Goal: Task Accomplishment & Management: Complete application form

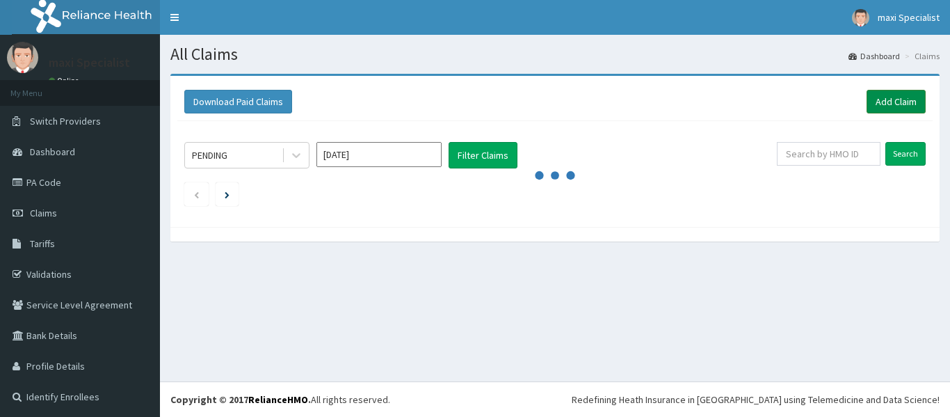
click at [883, 91] on link "Add Claim" at bounding box center [896, 102] width 59 height 24
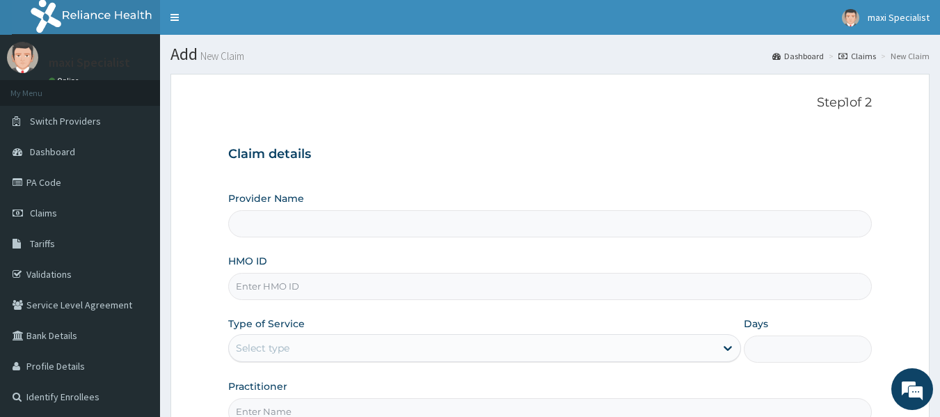
click at [334, 289] on input "HMO ID" at bounding box center [550, 286] width 644 height 27
type input "Maxi Specialist Eye Clinic -Ikeja"
click at [300, 294] on input "HMO ID" at bounding box center [550, 286] width 644 height 27
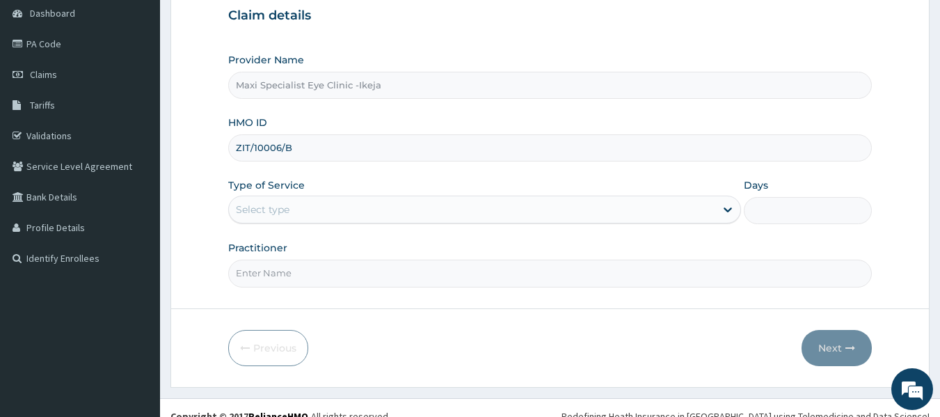
scroll to position [139, 0]
type input "ZIT/10006/B"
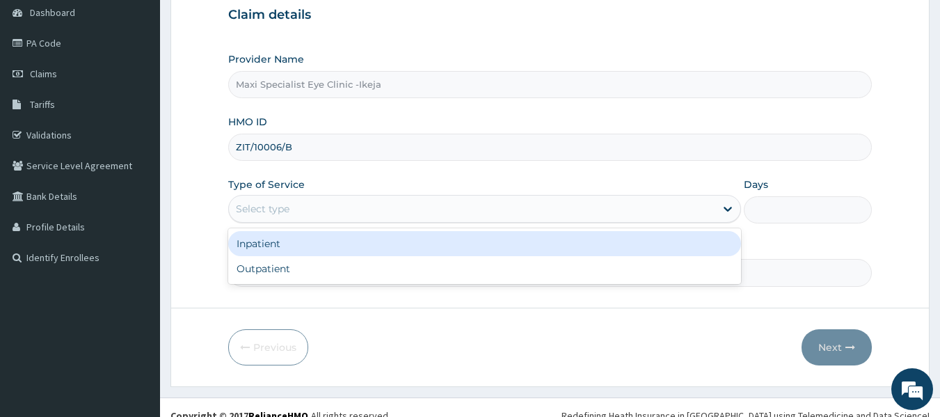
click at [403, 204] on div "Select type" at bounding box center [472, 209] width 486 height 22
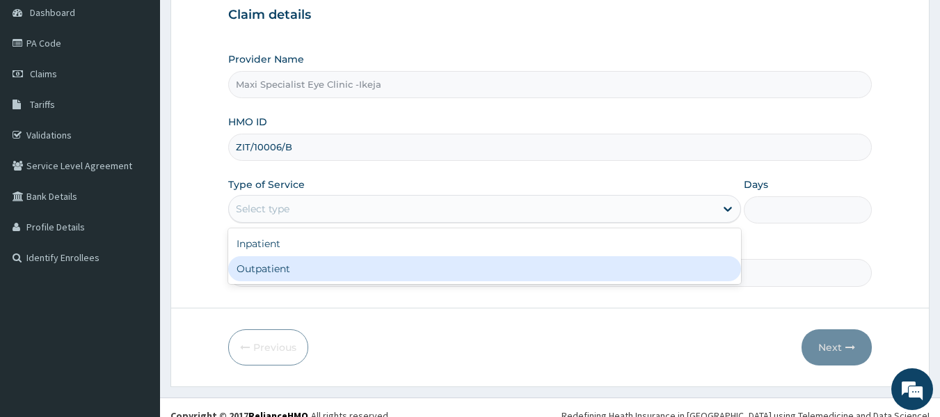
click at [340, 266] on div "Outpatient" at bounding box center [484, 268] width 513 height 25
type input "1"
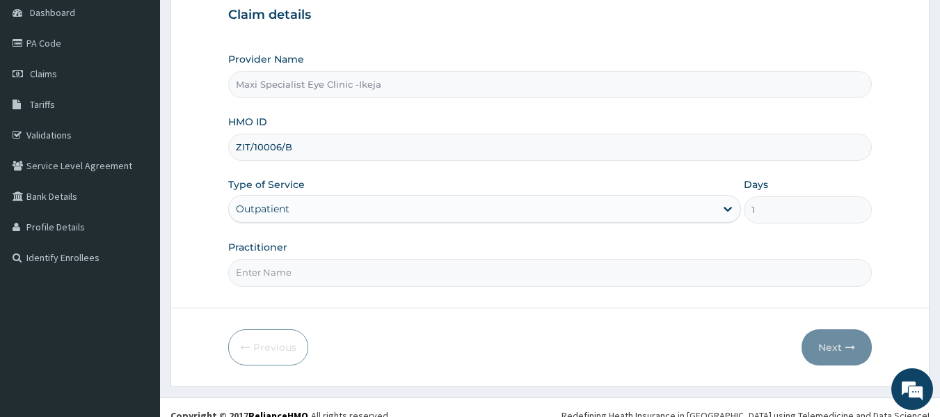
click at [342, 278] on input "Practitioner" at bounding box center [550, 272] width 644 height 27
type input "DR AKINOLA"
click at [833, 346] on button "Next" at bounding box center [836, 347] width 70 height 36
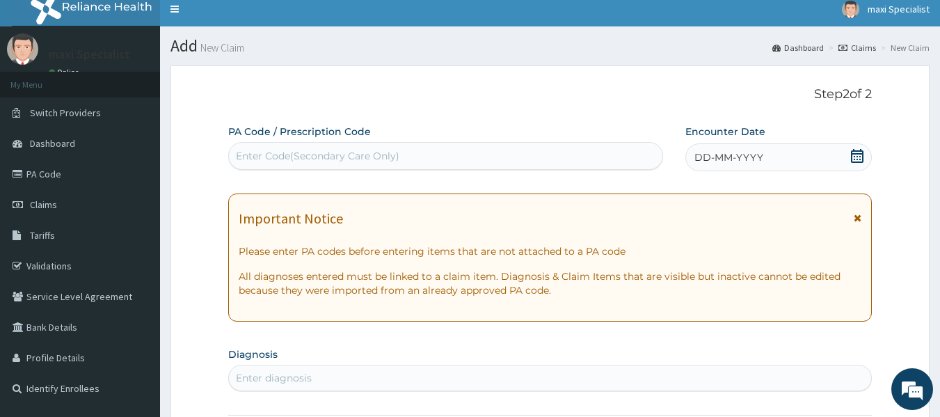
scroll to position [0, 0]
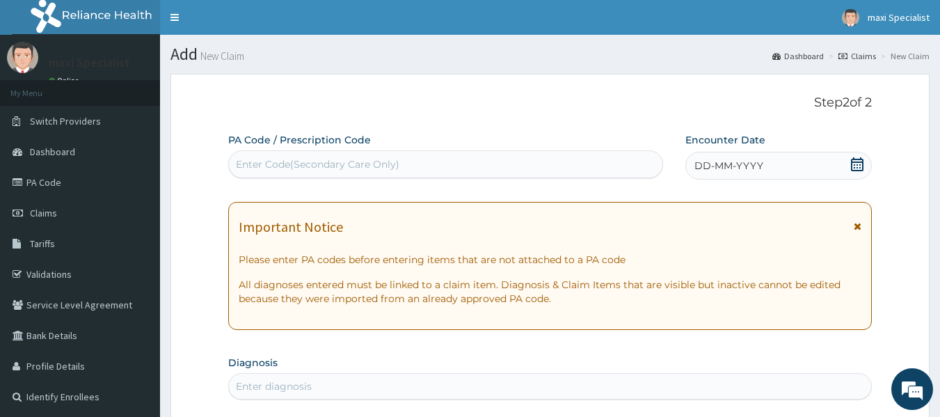
click at [365, 164] on div "Enter Code(Secondary Care Only)" at bounding box center [317, 164] width 163 height 14
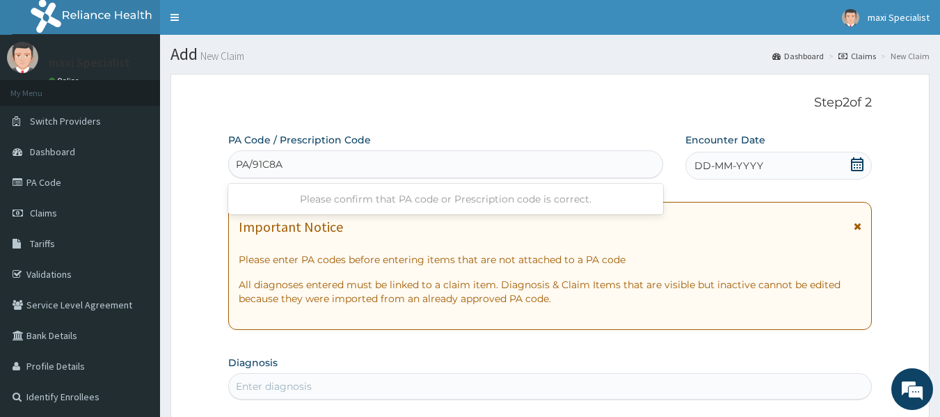
type input "PA/91C8A4"
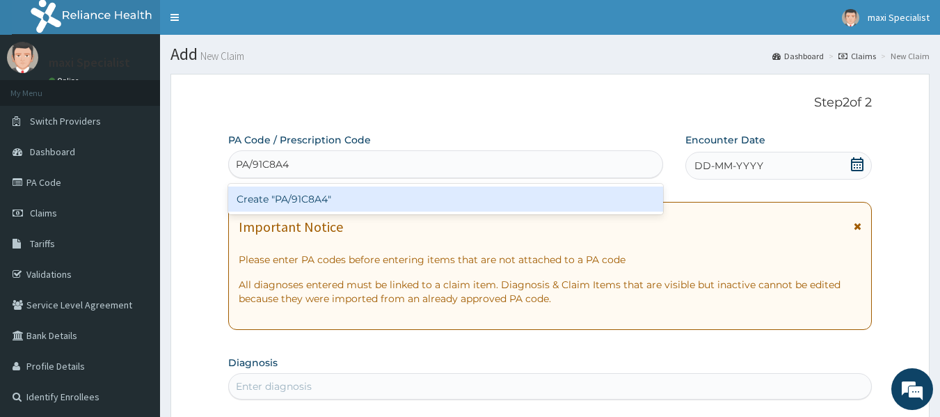
click at [357, 193] on div "Create "PA/91C8A4"" at bounding box center [445, 198] width 435 height 25
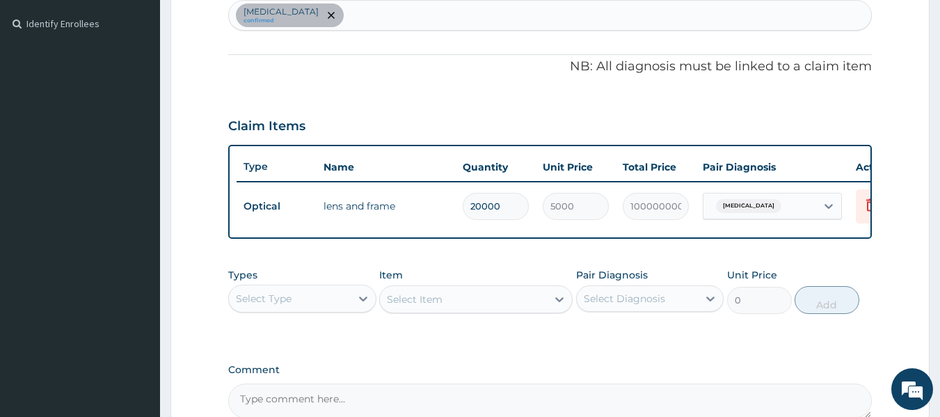
scroll to position [371, 0]
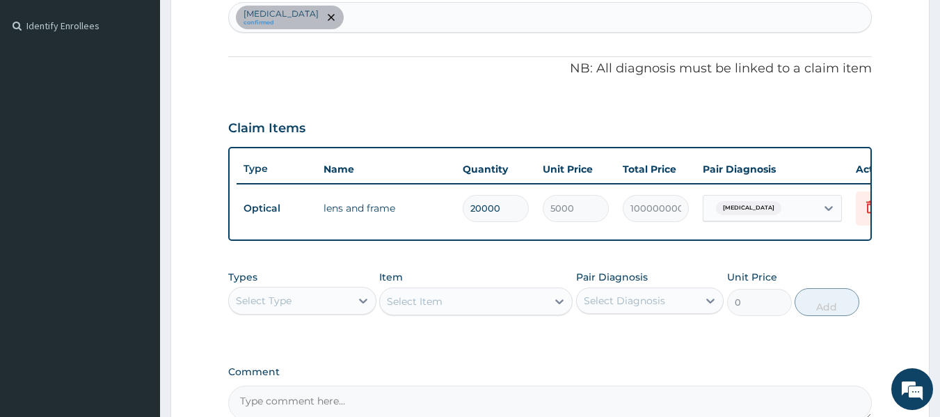
click at [515, 205] on input "20000" at bounding box center [496, 208] width 66 height 27
type input "2000"
type input "10000000.00"
type input "2"
type input "10000.00"
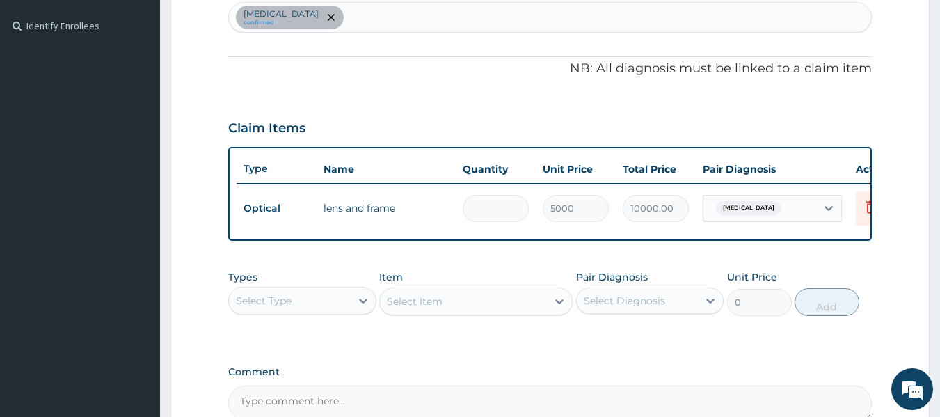
type input "0.00"
type input "2"
type input "10000.00"
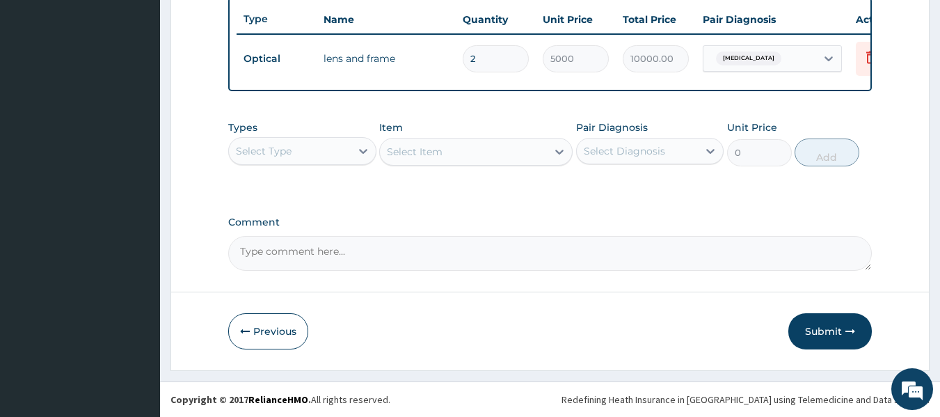
scroll to position [531, 0]
type input "2"
click at [832, 330] on button "Submit" at bounding box center [829, 331] width 83 height 36
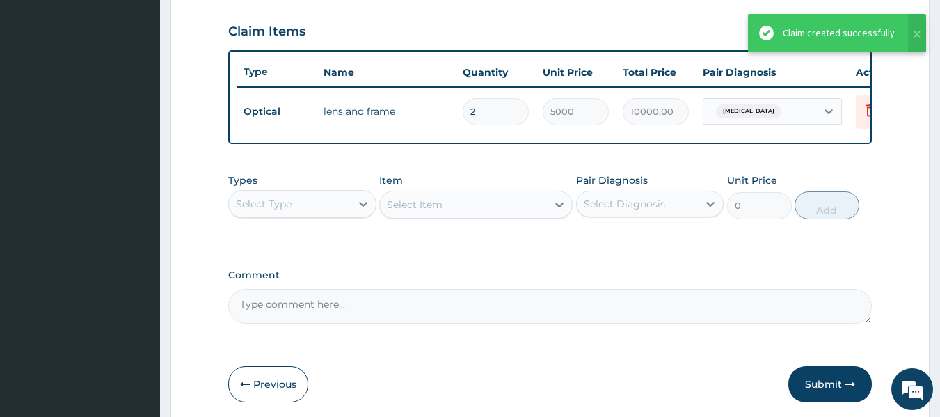
scroll to position [392, 0]
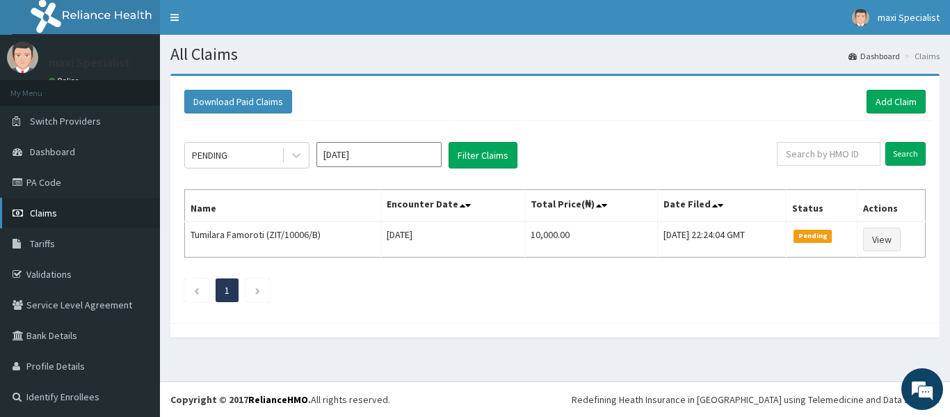
click at [64, 212] on link "Claims" at bounding box center [80, 213] width 160 height 31
click at [881, 97] on link "Add Claim" at bounding box center [896, 102] width 59 height 24
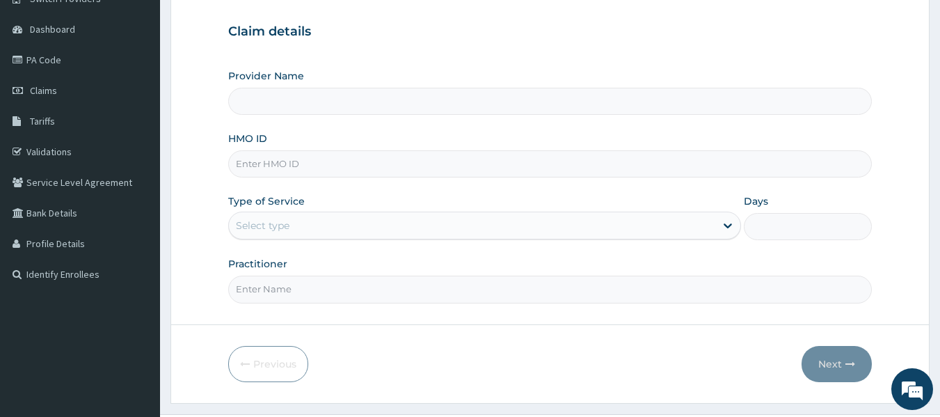
scroll to position [139, 0]
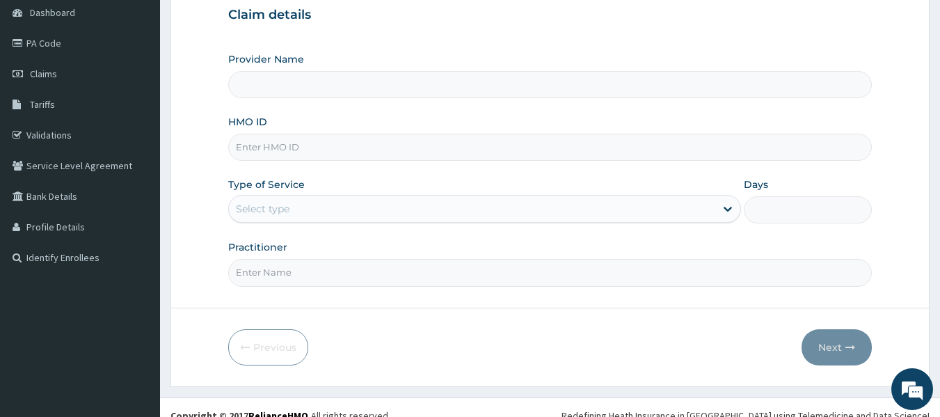
type input "Maxi Specialist Eye Clinic -Ikeja"
click at [333, 148] on input "HMO ID" at bounding box center [550, 147] width 644 height 27
type input "ZIT/10006/B"
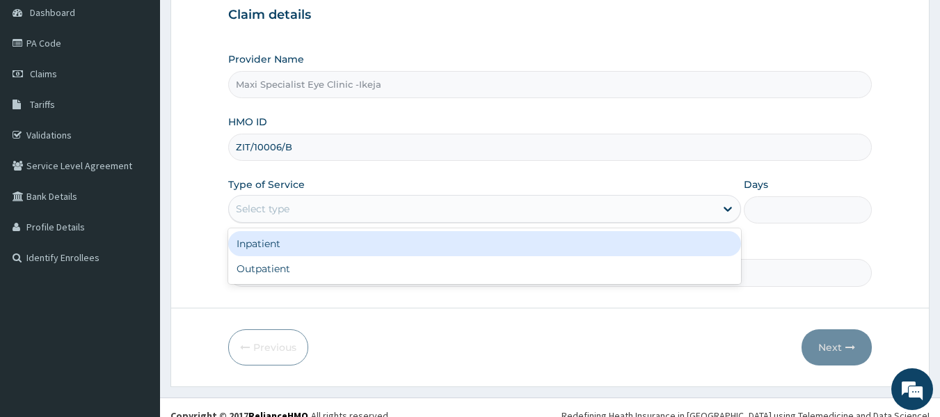
click at [362, 217] on div "Select type" at bounding box center [472, 209] width 486 height 22
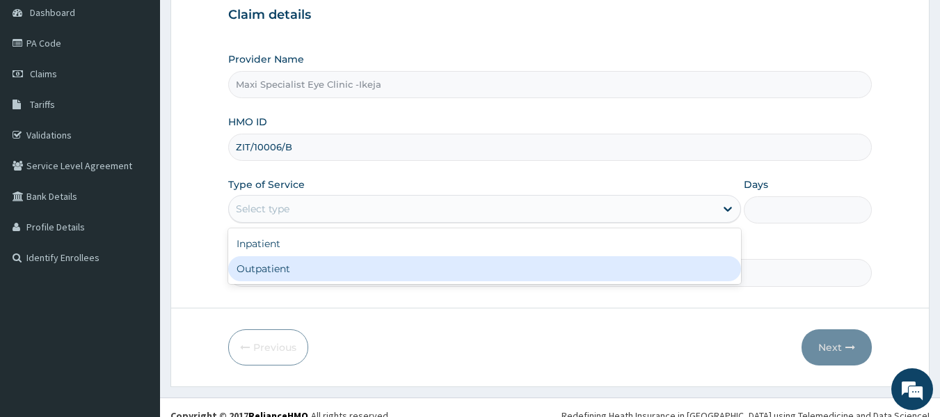
click at [312, 274] on div "Outpatient" at bounding box center [484, 268] width 513 height 25
type input "1"
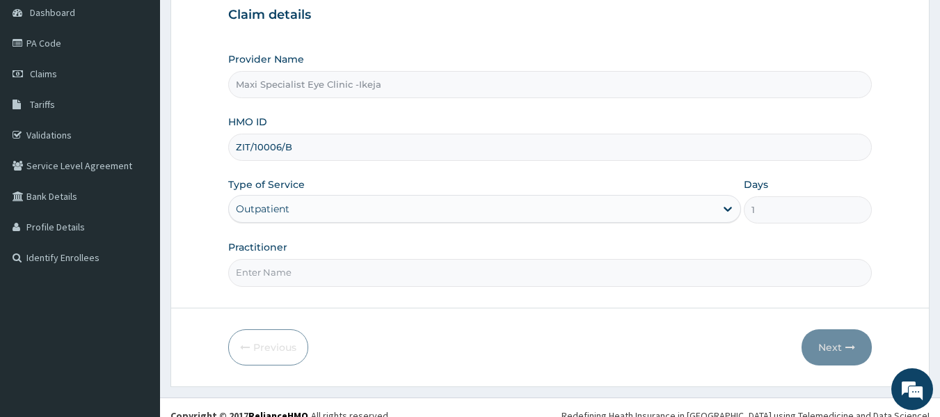
click at [310, 276] on input "Practitioner" at bounding box center [550, 272] width 644 height 27
type input "[PERSON_NAME]"
click at [820, 344] on button "Next" at bounding box center [836, 347] width 70 height 36
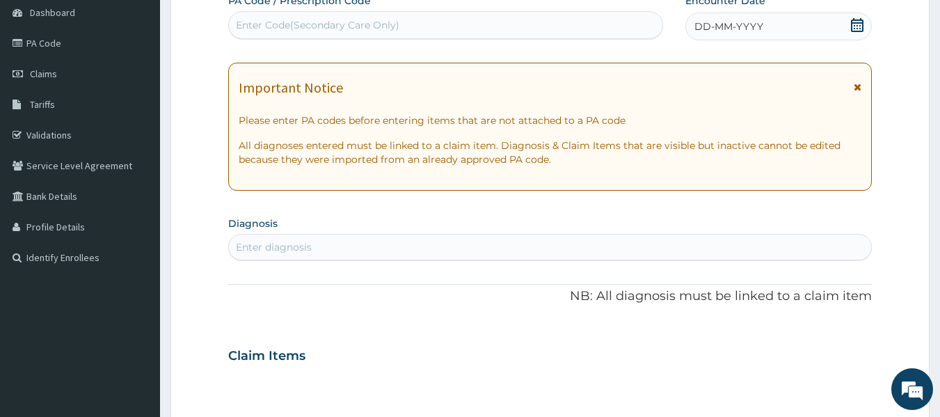
scroll to position [70, 0]
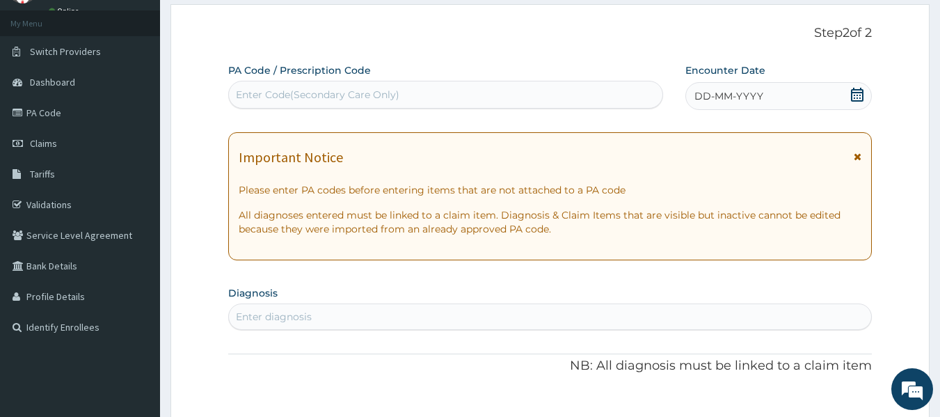
click at [410, 96] on div "Enter Code(Secondary Care Only)" at bounding box center [446, 94] width 434 height 22
type input "PA/7672BC"
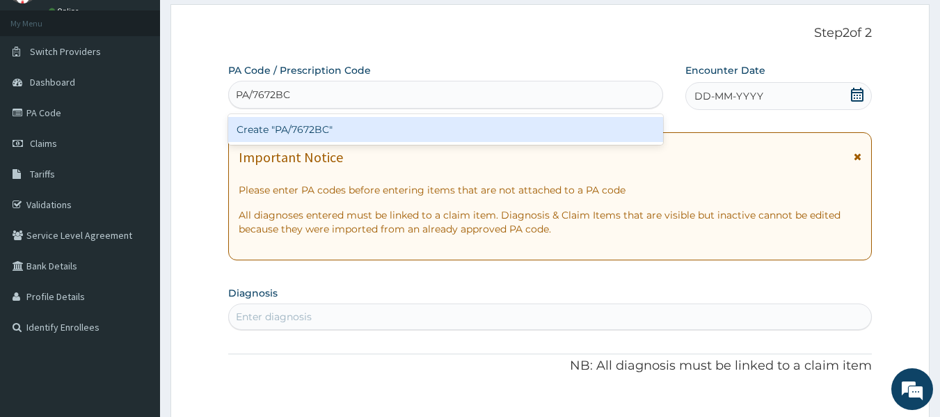
click at [464, 139] on div "Create "PA/7672BC"" at bounding box center [445, 129] width 435 height 25
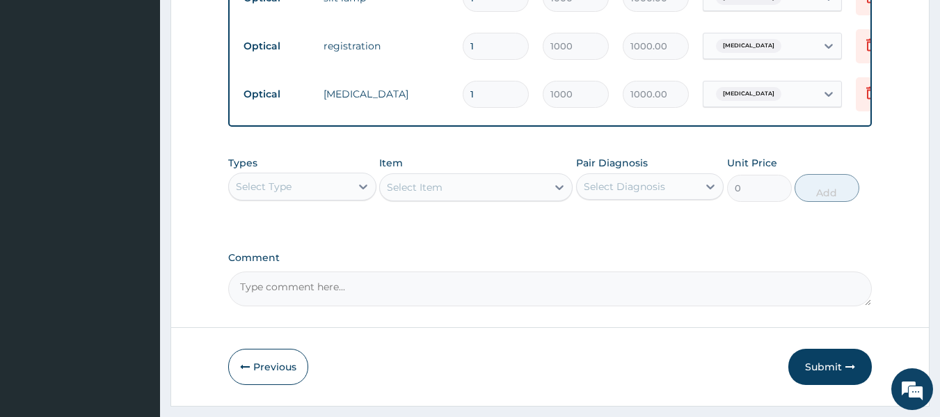
scroll to position [771, 0]
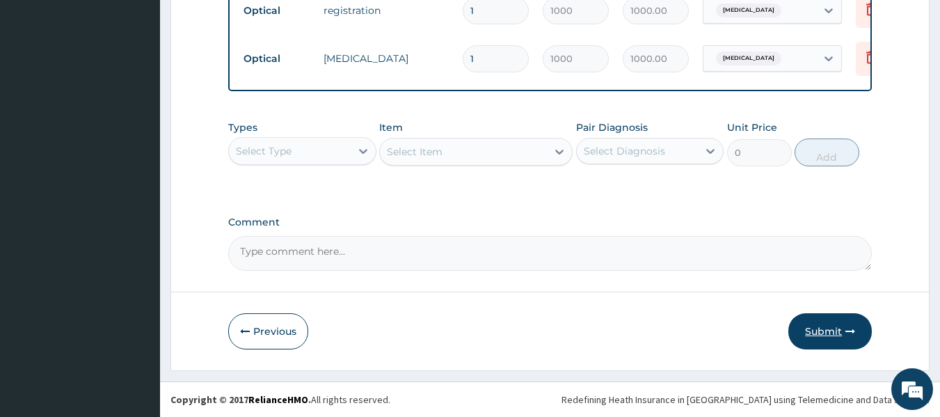
click at [831, 332] on button "Submit" at bounding box center [829, 331] width 83 height 36
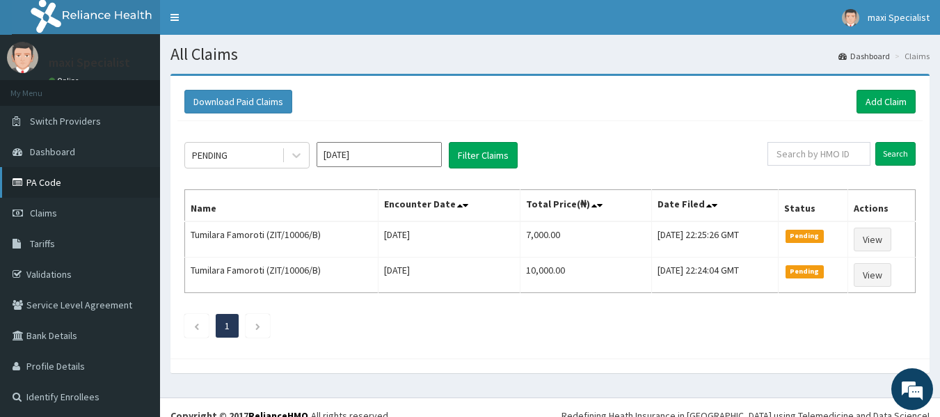
click at [68, 177] on link "PA Code" at bounding box center [80, 182] width 160 height 31
click at [887, 100] on link "Add Claim" at bounding box center [885, 102] width 59 height 24
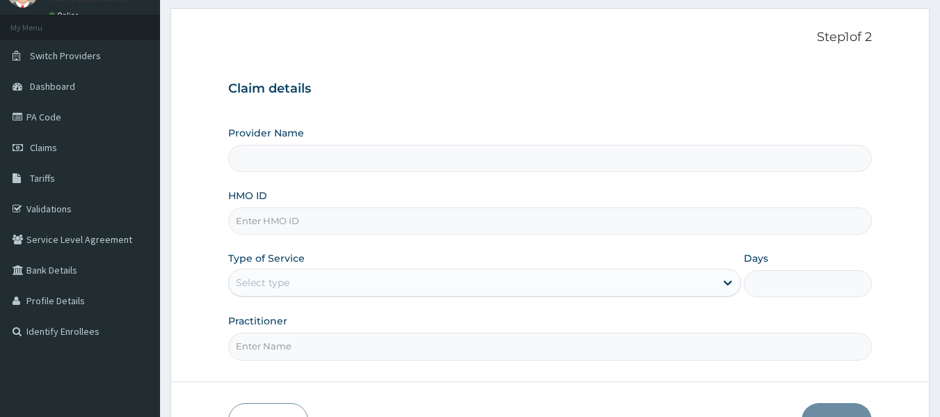
scroll to position [139, 0]
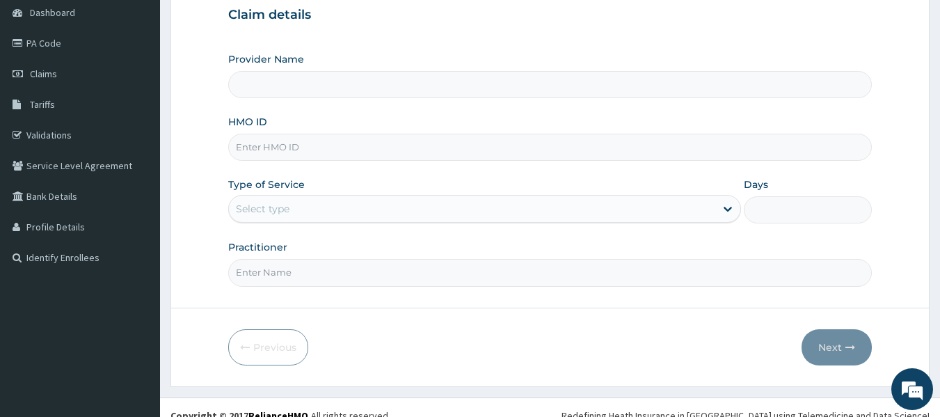
click at [406, 146] on input "HMO ID" at bounding box center [550, 147] width 644 height 27
type input "Maxi Specialist Eye Clinic -Ikeja"
type input "ZIT/10006/A"
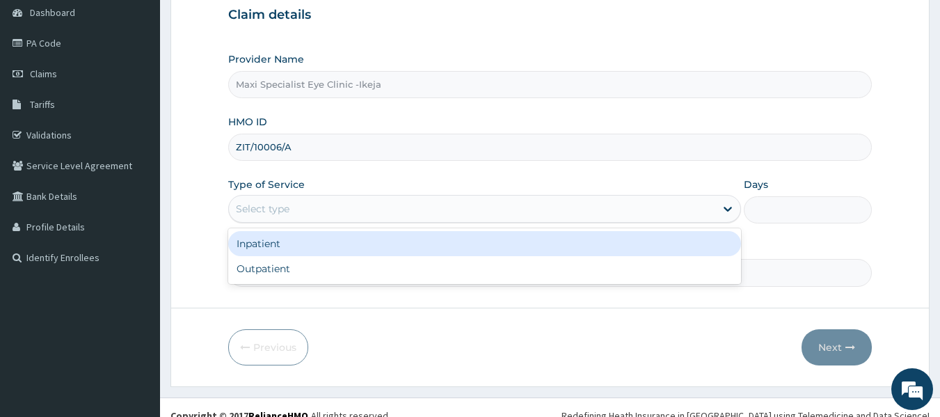
click at [310, 213] on div "Select type" at bounding box center [472, 209] width 486 height 22
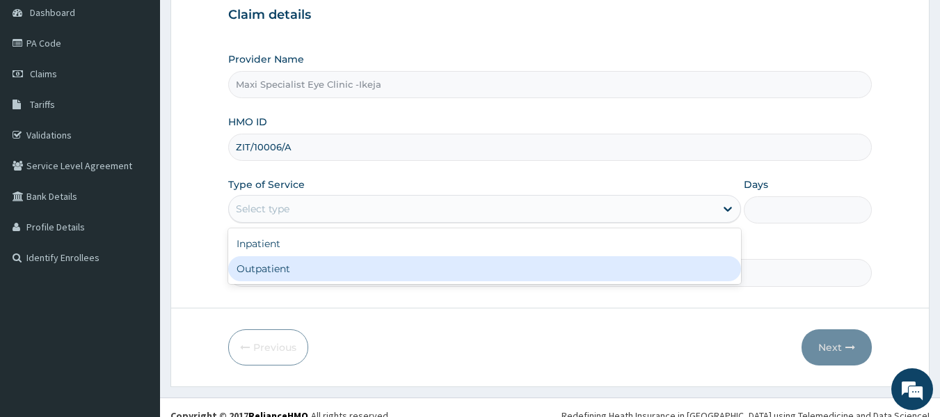
click at [287, 267] on div "Outpatient" at bounding box center [484, 268] width 513 height 25
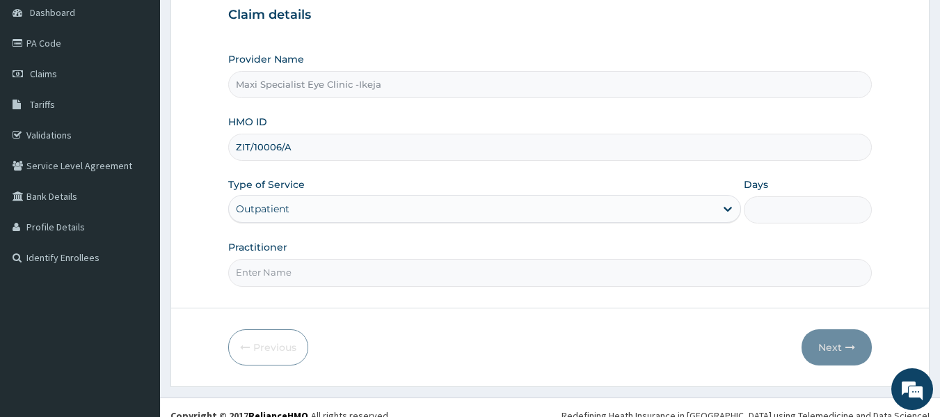
type input "1"
click at [294, 280] on input "Practitioner" at bounding box center [550, 272] width 644 height 27
type input "[PERSON_NAME]"
click at [849, 345] on icon "button" at bounding box center [850, 347] width 10 height 10
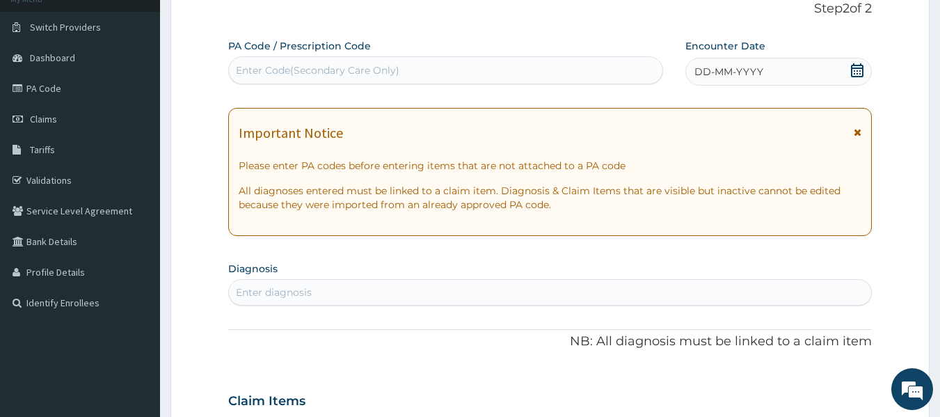
scroll to position [70, 0]
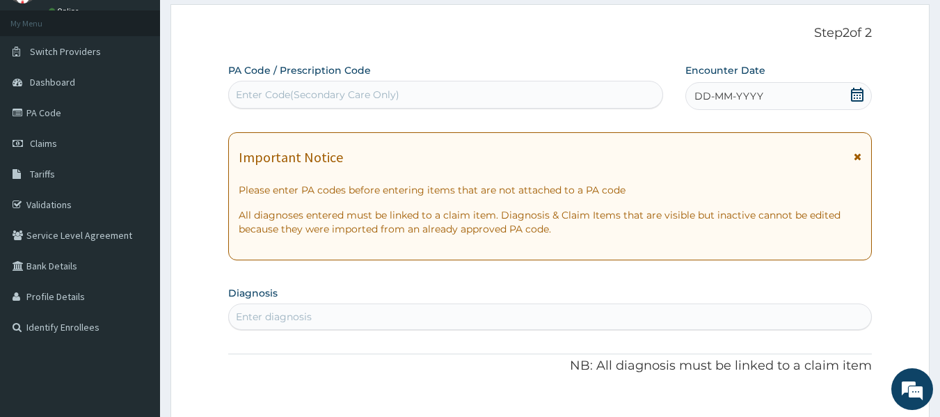
drag, startPoint x: 320, startPoint y: 89, endPoint x: 333, endPoint y: 120, distance: 33.1
click at [320, 90] on div "Enter Code(Secondary Care Only)" at bounding box center [317, 95] width 163 height 14
type input "PA/F91B74"
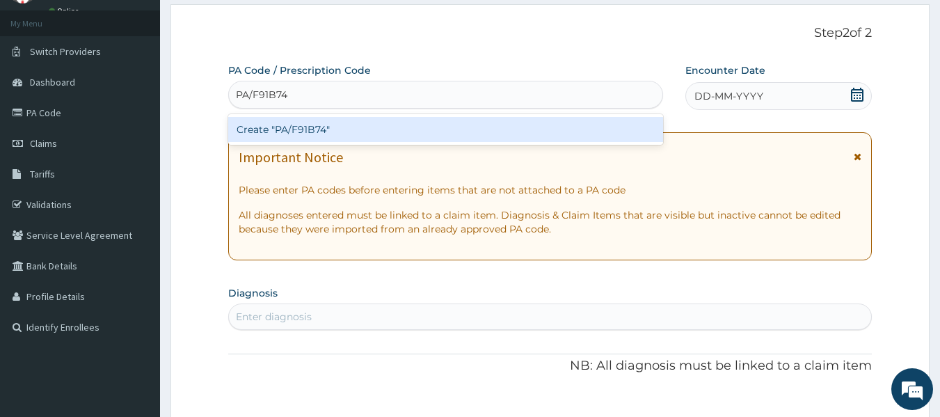
click at [337, 131] on div "Create "PA/F91B74"" at bounding box center [445, 129] width 435 height 25
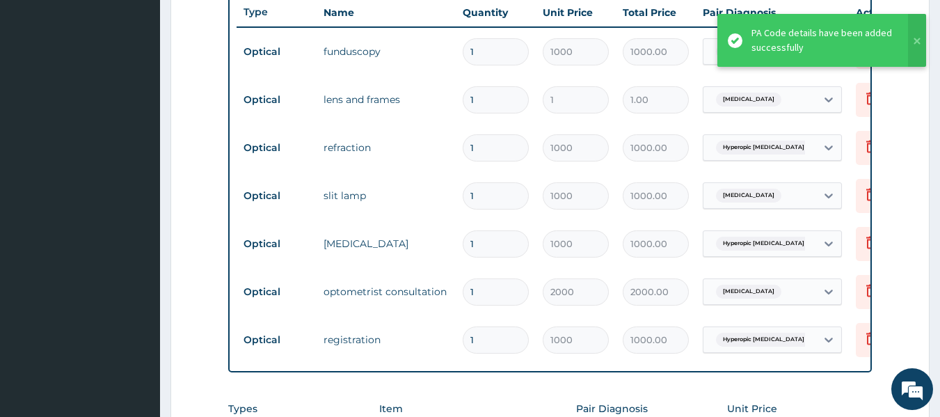
scroll to position [520, 0]
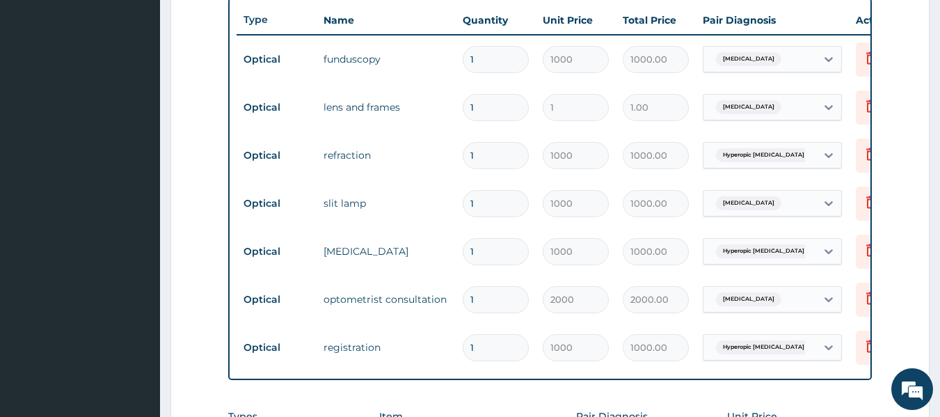
click at [487, 112] on input "1" at bounding box center [496, 107] width 66 height 27
type input "0.00"
type input "4"
type input "4.00"
type input "0.00"
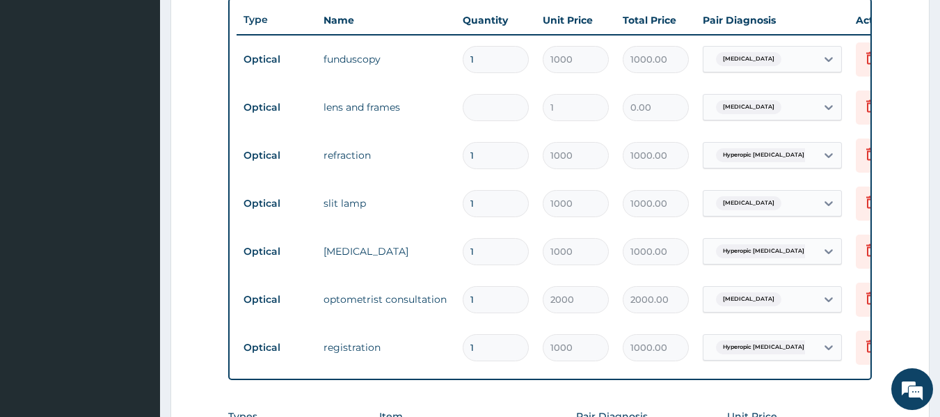
type input "2"
type input "2.00"
type input "0.00"
type input "1"
type input "1.00"
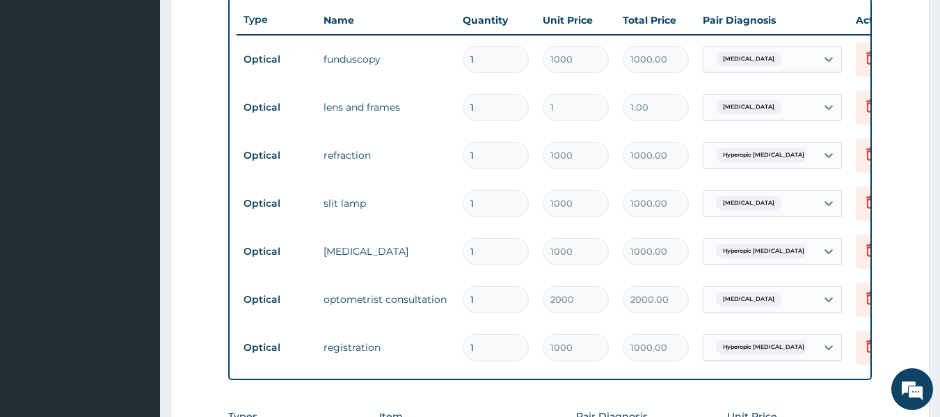
type input "10"
type input "10.00"
type input "100"
type input "100.00"
type input "1000"
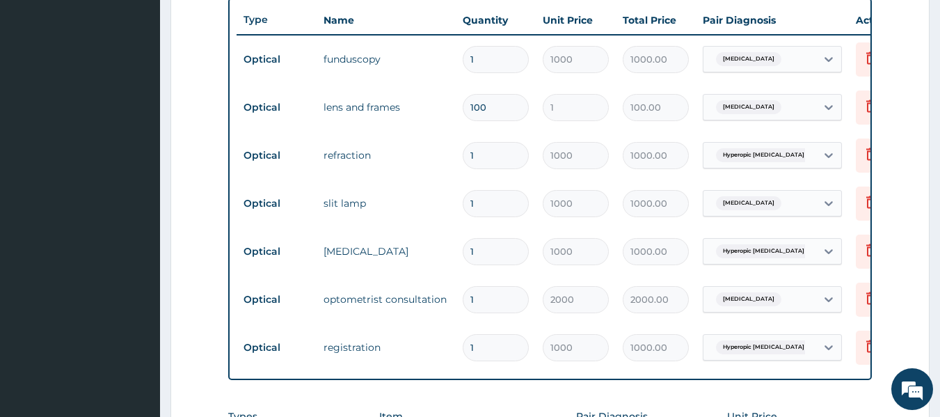
type input "1000.00"
type input "10000"
type input "10000.00"
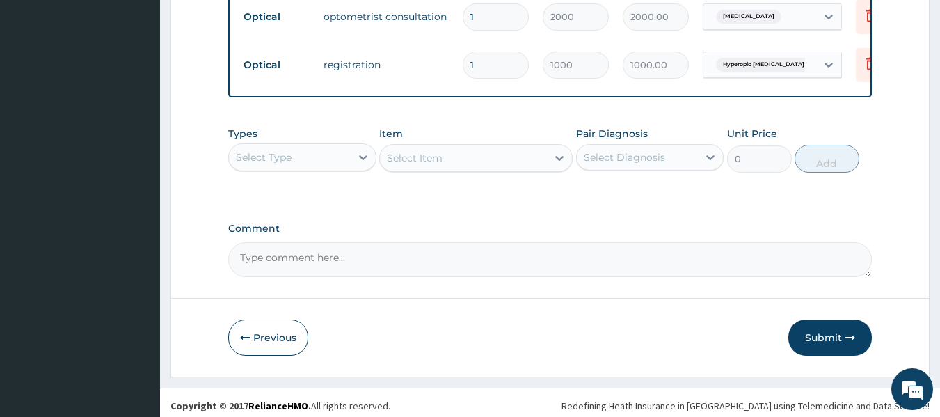
scroll to position [819, 0]
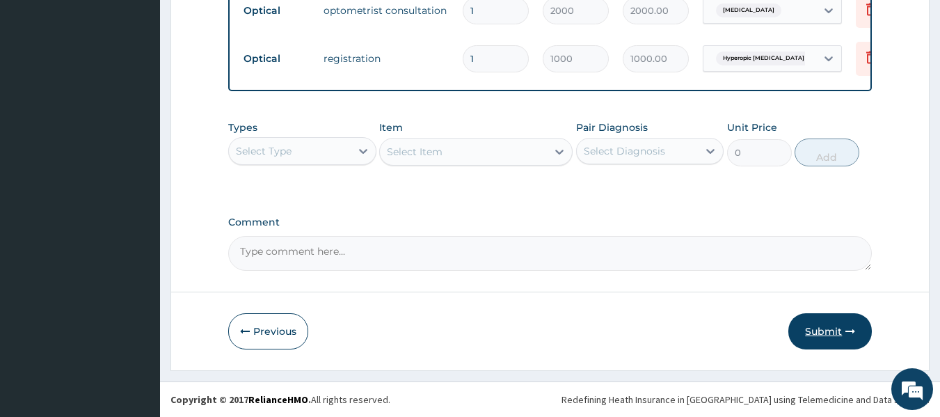
type input "10000"
click at [841, 330] on button "Submit" at bounding box center [829, 331] width 83 height 36
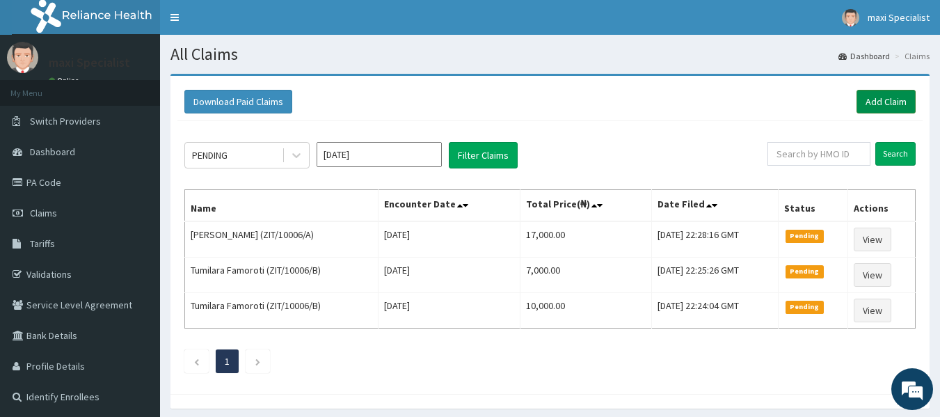
click at [888, 101] on link "Add Claim" at bounding box center [885, 102] width 59 height 24
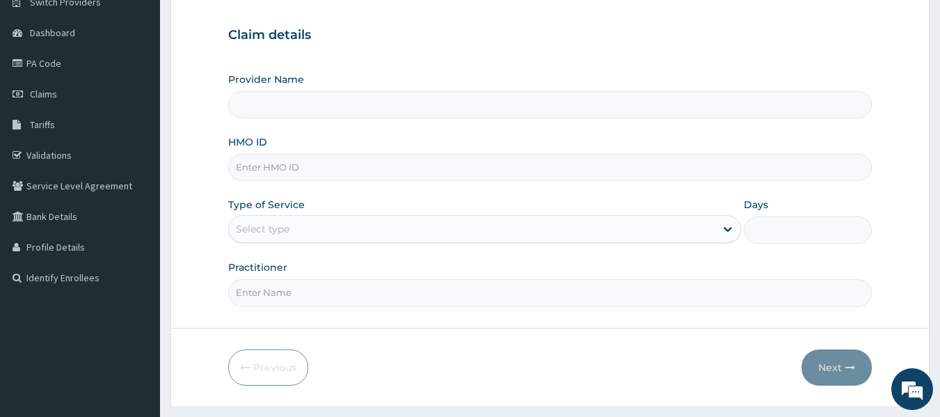
scroll to position [86, 0]
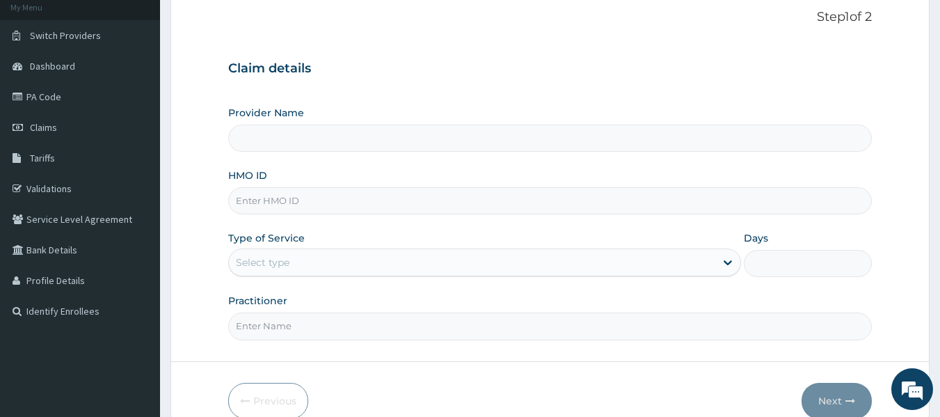
type input "Maxi Specialist Eye Clinic -Ikeja"
click at [352, 201] on input "HMO ID" at bounding box center [550, 200] width 644 height 27
type input "AIK/10006/B"
click at [334, 253] on div "Select type" at bounding box center [472, 262] width 486 height 22
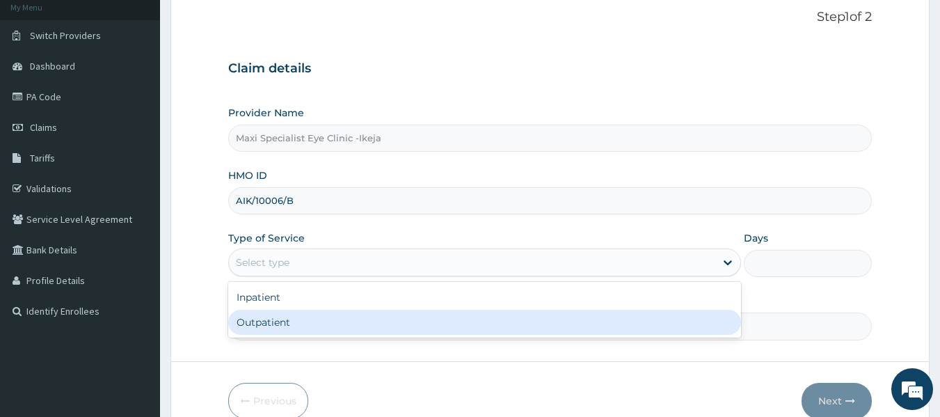
click at [310, 314] on div "Outpatient" at bounding box center [484, 322] width 513 height 25
type input "1"
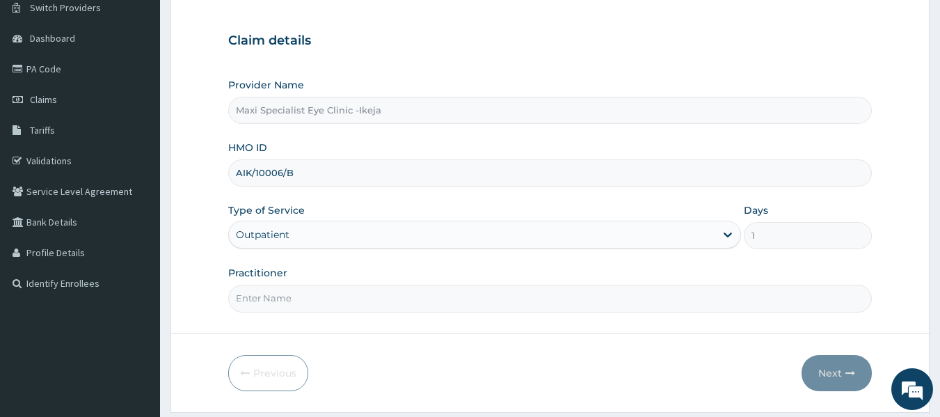
scroll to position [155, 0]
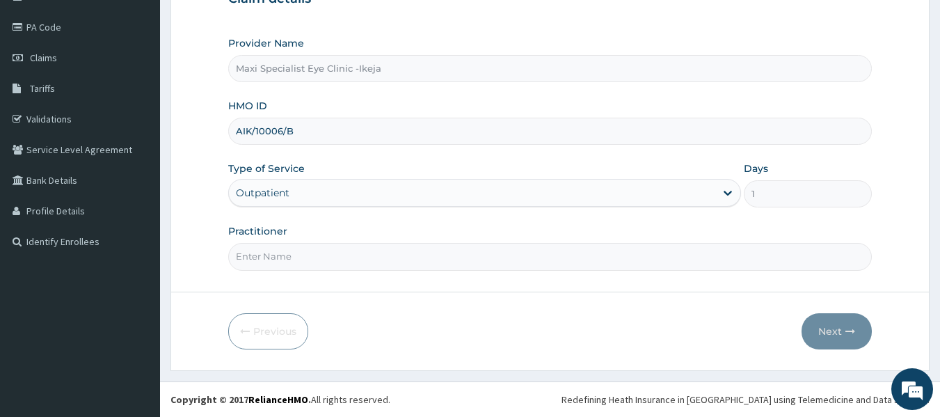
click at [335, 251] on input "Practitioner" at bounding box center [550, 256] width 644 height 27
type input "[PERSON_NAME]"
click at [825, 330] on button "Next" at bounding box center [836, 331] width 70 height 36
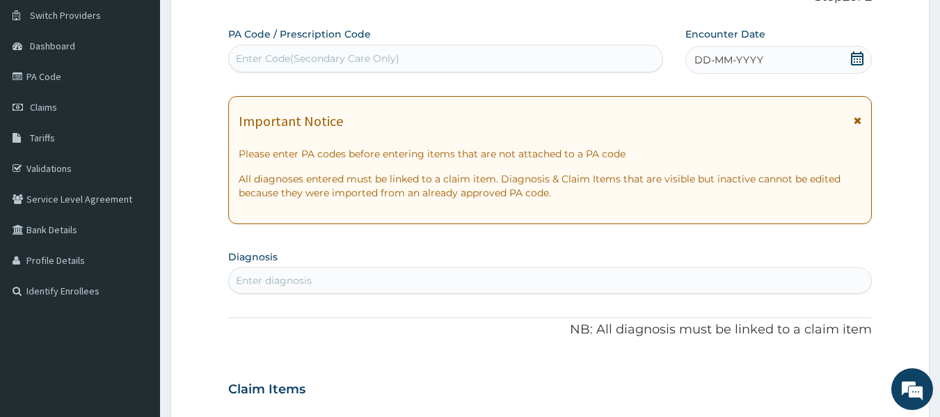
scroll to position [86, 0]
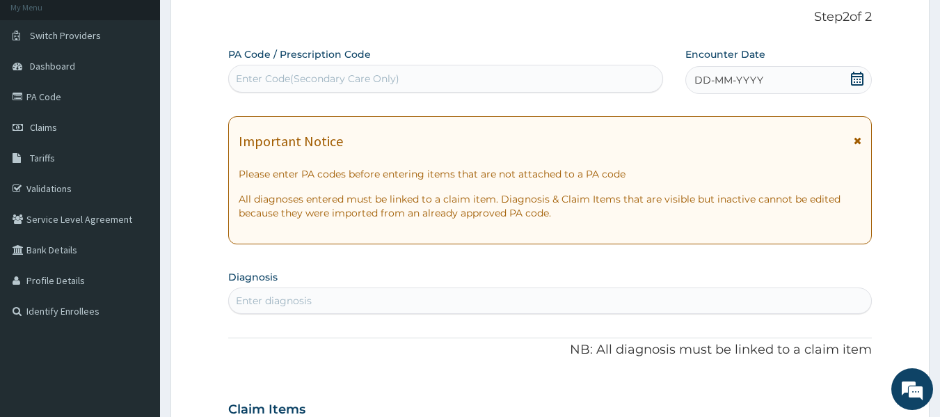
click at [403, 81] on div "Enter Code(Secondary Care Only)" at bounding box center [446, 78] width 434 height 22
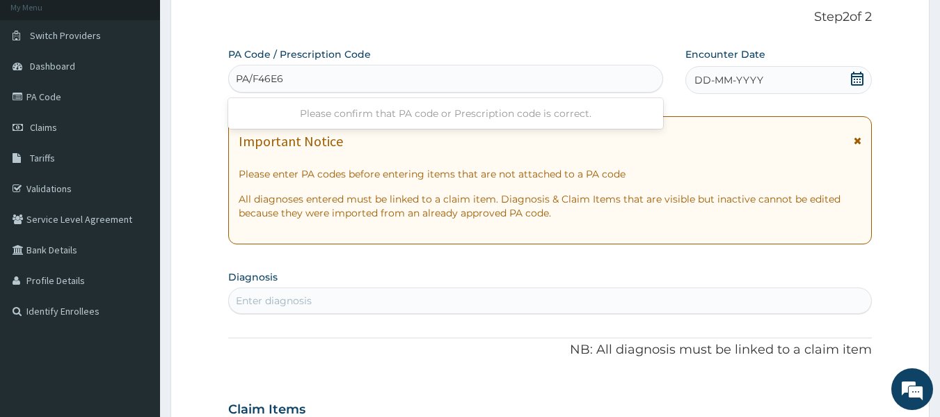
type input "PA/F46E6D"
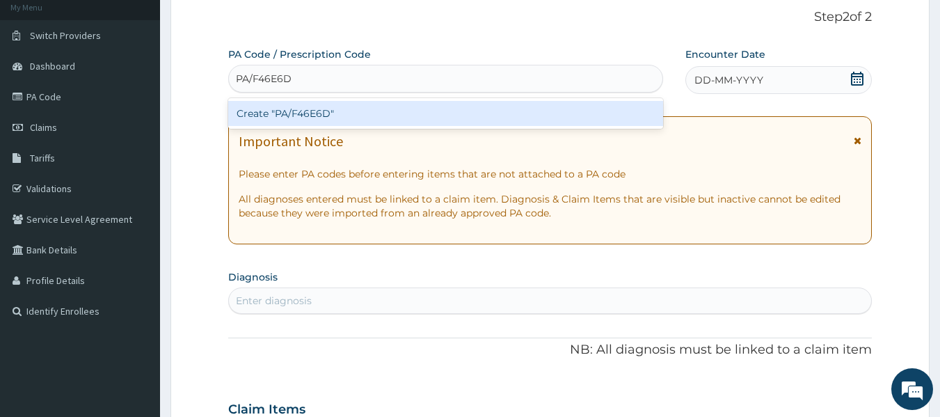
click at [377, 119] on div "Create "PA/F46E6D"" at bounding box center [445, 113] width 435 height 25
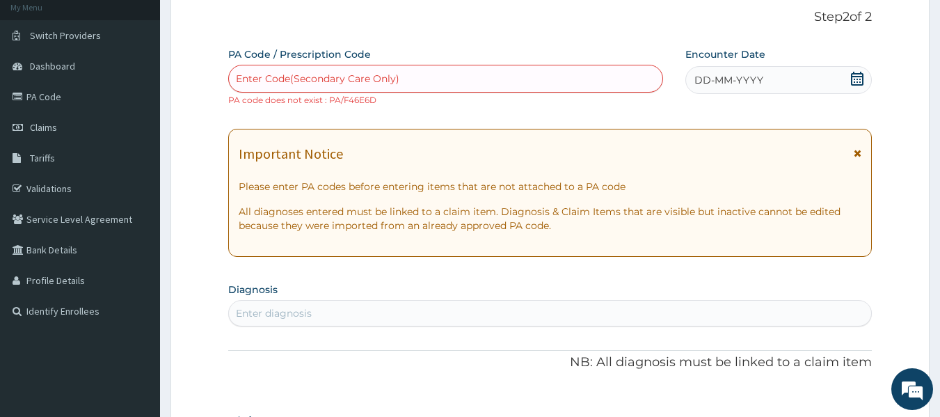
click at [400, 77] on div "Enter Code(Secondary Care Only)" at bounding box center [446, 78] width 434 height 22
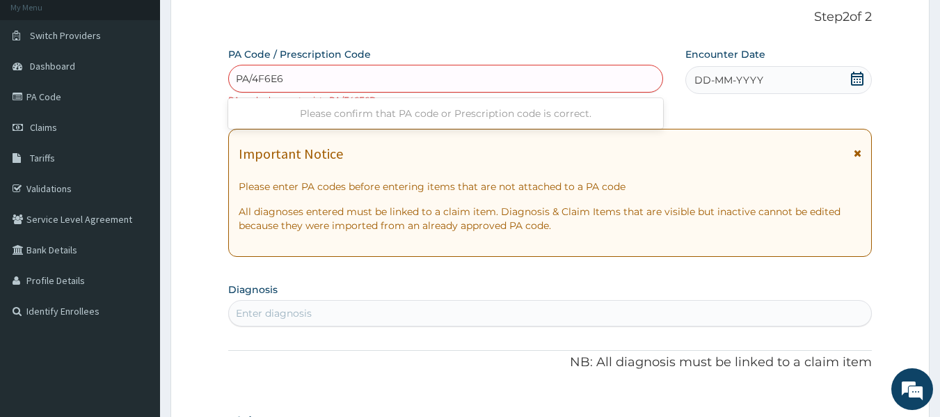
type input "PA/4F6E6D"
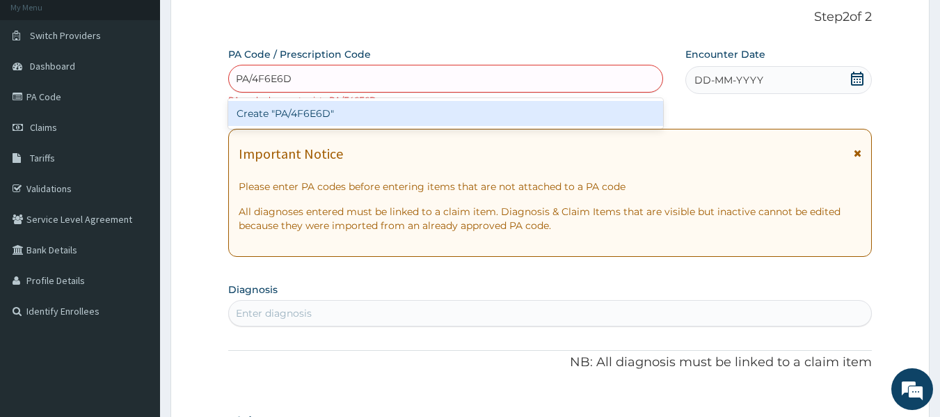
click at [306, 118] on div "Create "PA/4F6E6D"" at bounding box center [445, 113] width 435 height 25
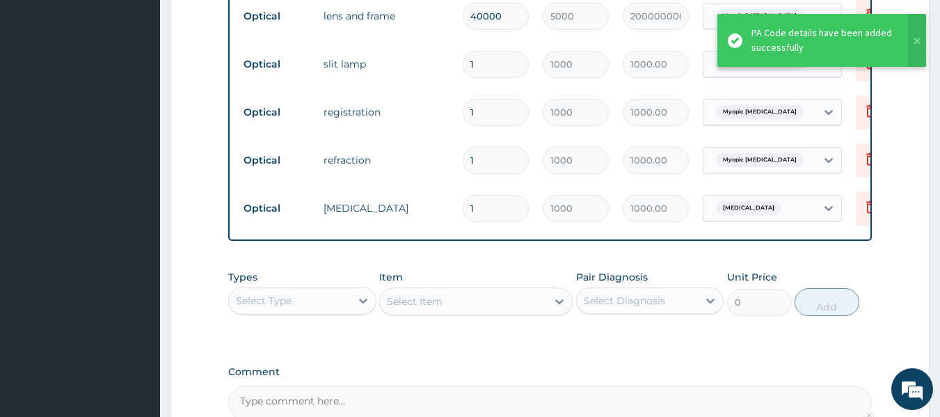
scroll to position [589, 0]
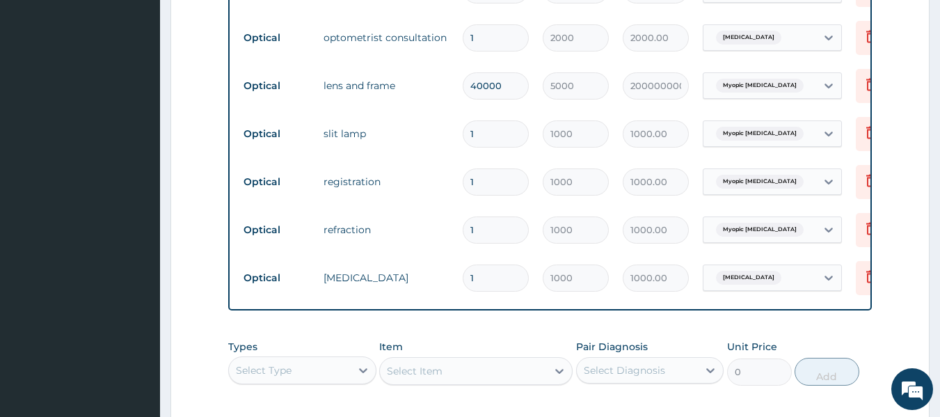
click at [502, 87] on input "40000" at bounding box center [496, 85] width 66 height 27
type input "4000"
type input "20000000.00"
type input "400"
type input "2000000.00"
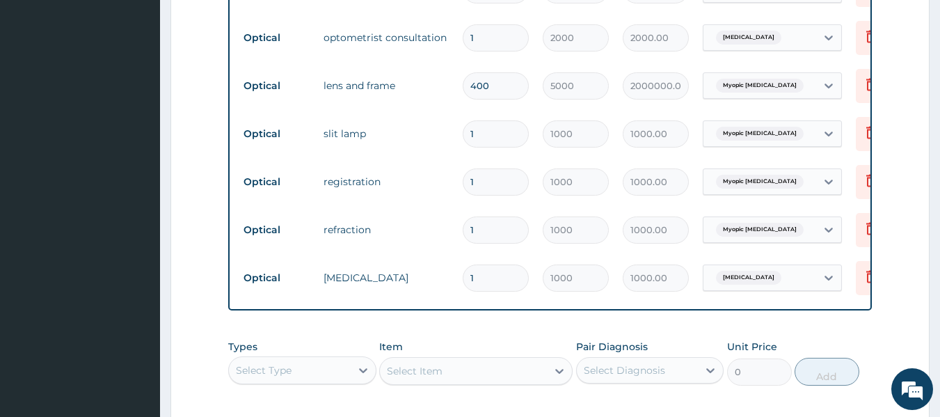
type input "40"
type input "200000.00"
type input "4"
type input "20000.00"
type input "0.00"
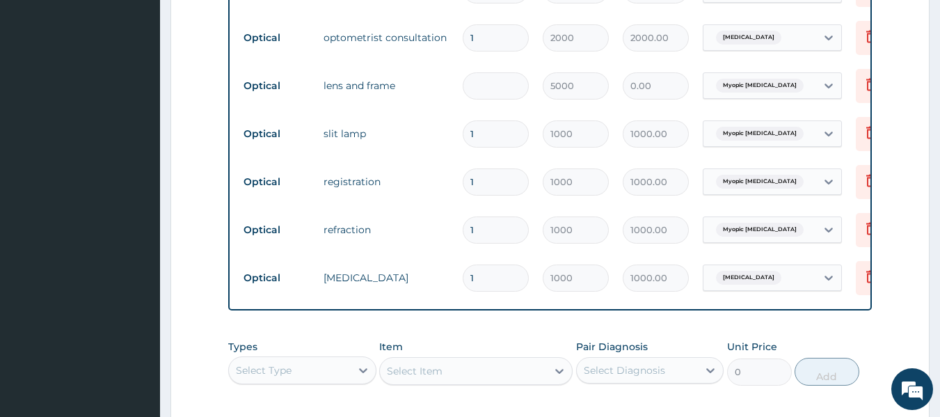
type input "2"
type input "10000.00"
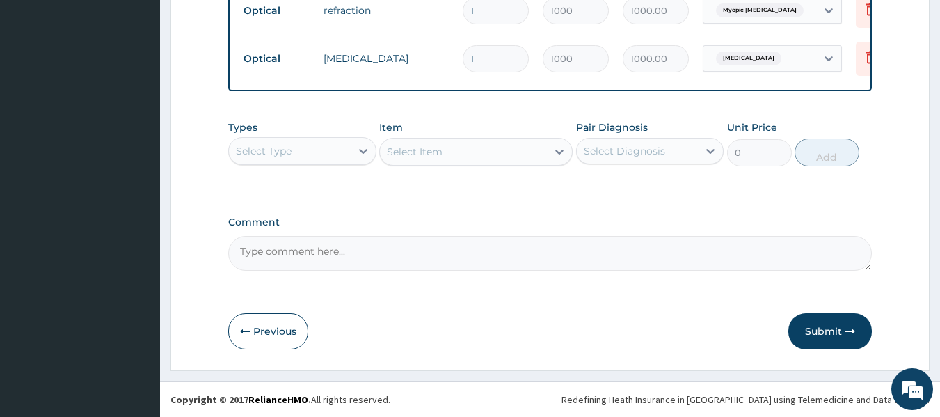
scroll to position [819, 0]
type input "2"
click at [822, 334] on button "Submit" at bounding box center [829, 331] width 83 height 36
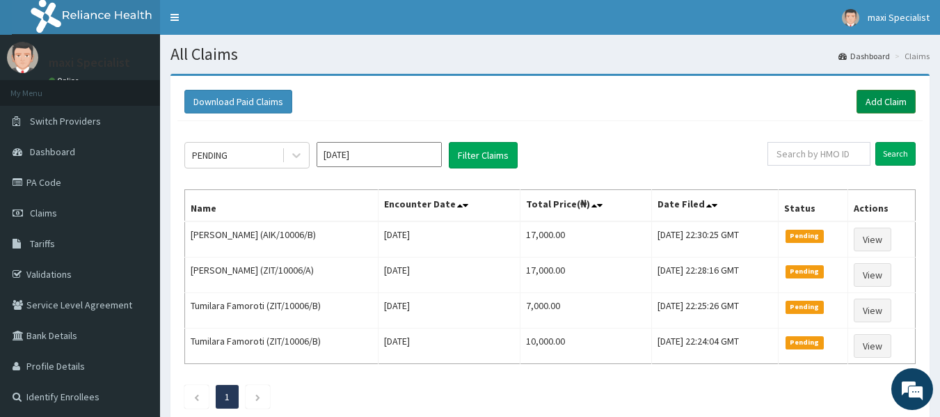
click at [864, 92] on link "Add Claim" at bounding box center [885, 102] width 59 height 24
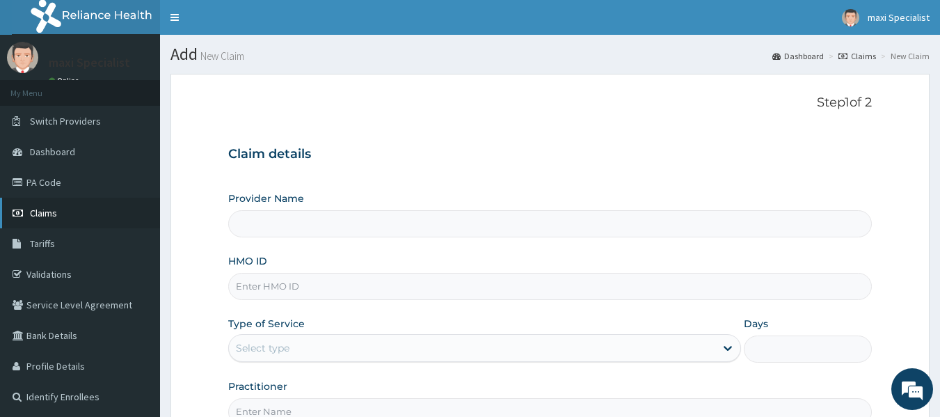
type input "Maxi Specialist Eye Clinic -Ikeja"
click at [62, 186] on link "PA Code" at bounding box center [80, 182] width 160 height 31
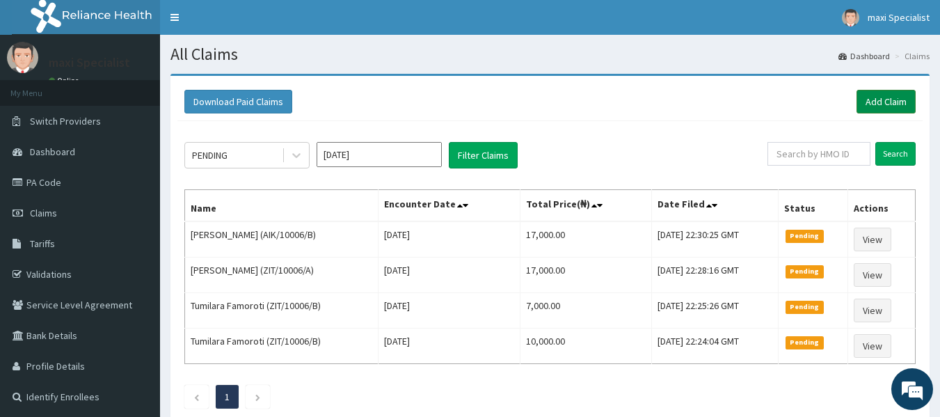
click at [888, 98] on link "Add Claim" at bounding box center [885, 102] width 59 height 24
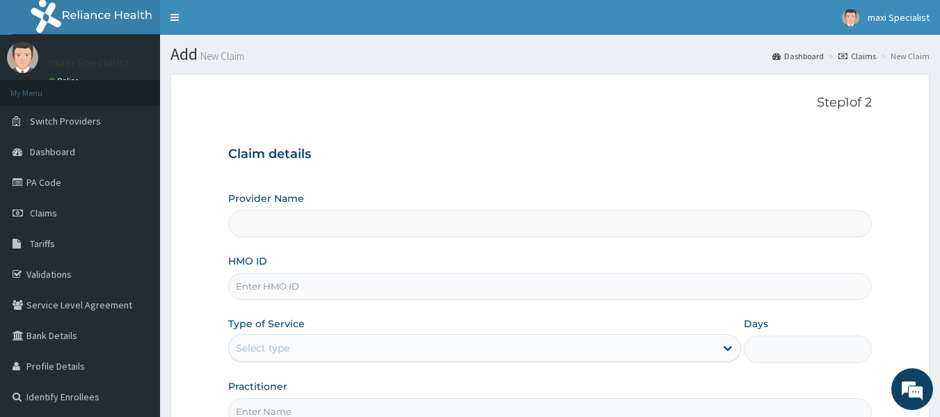
click at [384, 282] on input "HMO ID" at bounding box center [550, 286] width 644 height 27
type input "Maxi Specialist Eye Clinic -Ikeja"
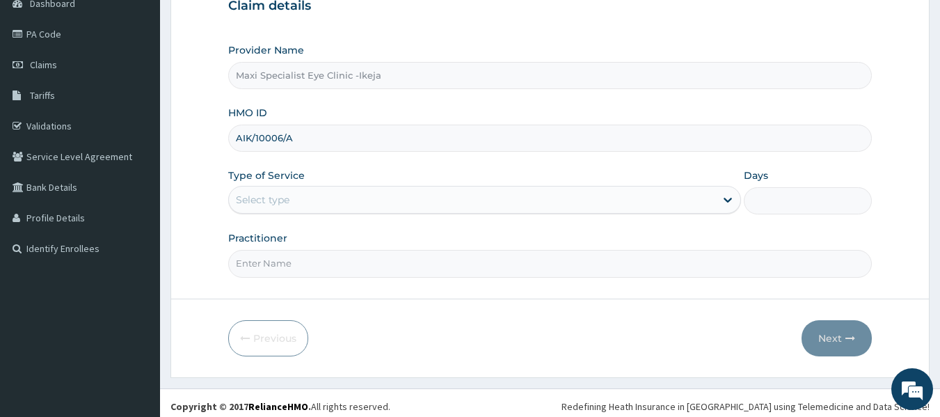
scroll to position [155, 0]
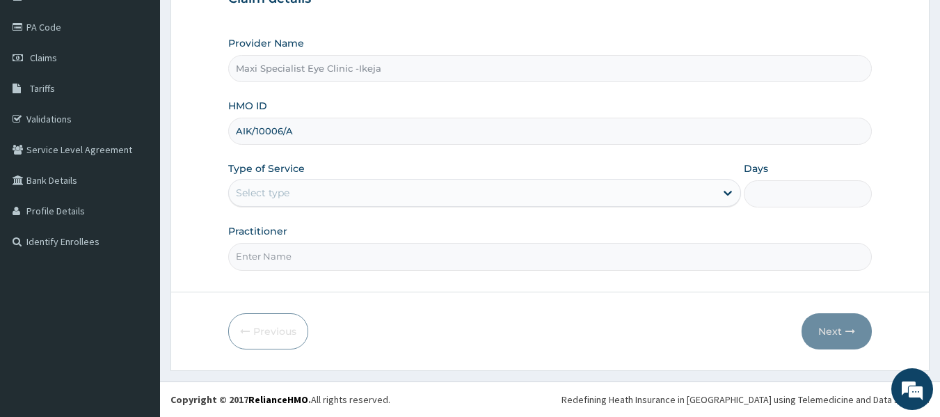
type input "AIK/10006/A"
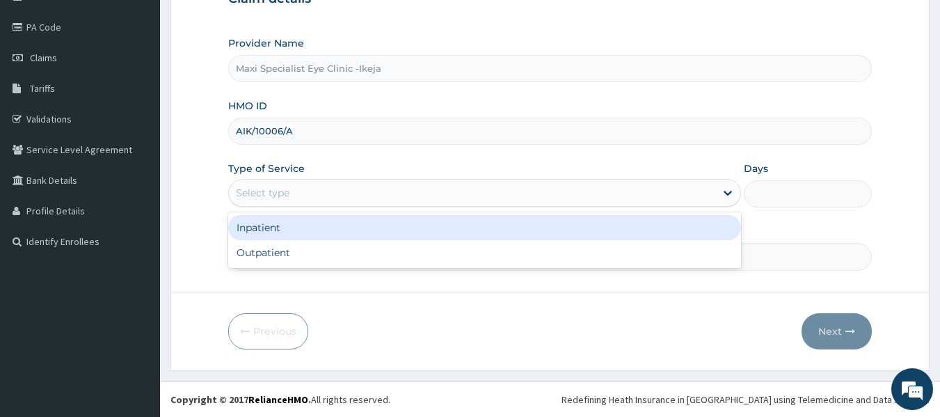
click at [411, 189] on div "Select type" at bounding box center [472, 193] width 486 height 22
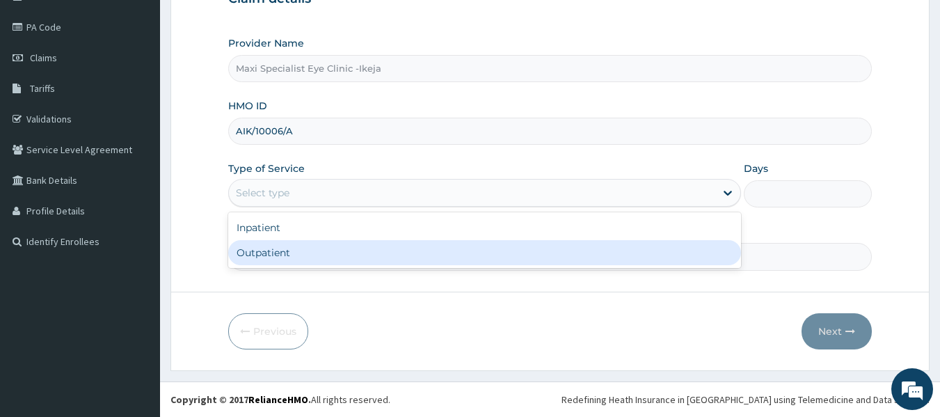
click at [373, 253] on div "Outpatient" at bounding box center [484, 252] width 513 height 25
type input "1"
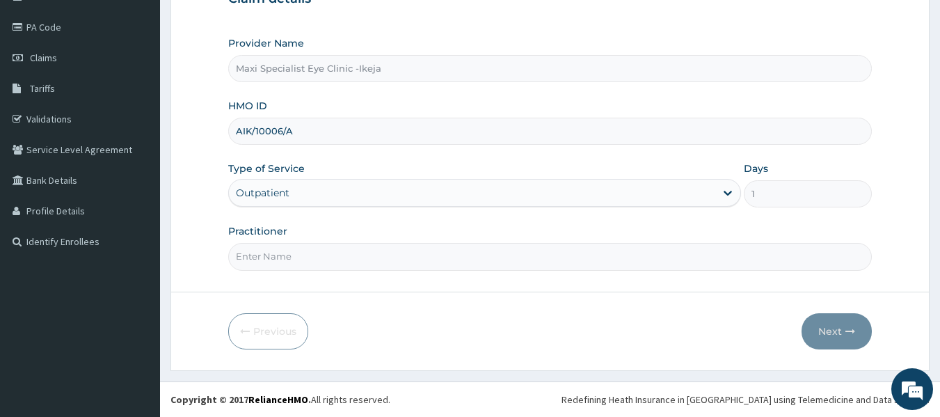
click at [374, 260] on input "Practitioner" at bounding box center [550, 256] width 644 height 27
type input "[PERSON_NAME]"
click at [826, 320] on button "Next" at bounding box center [836, 331] width 70 height 36
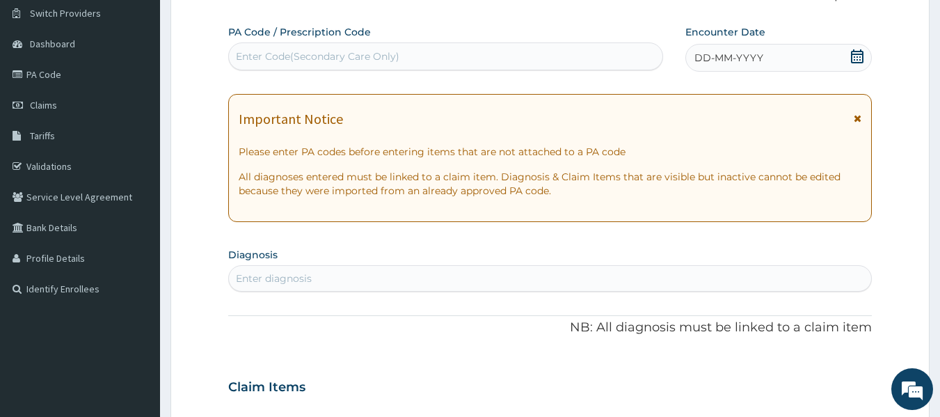
scroll to position [86, 0]
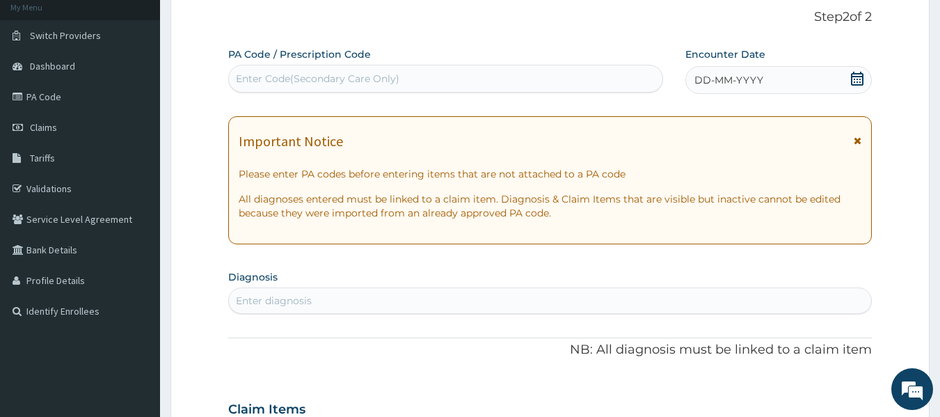
click at [413, 69] on div "Enter Code(Secondary Care Only)" at bounding box center [446, 78] width 434 height 22
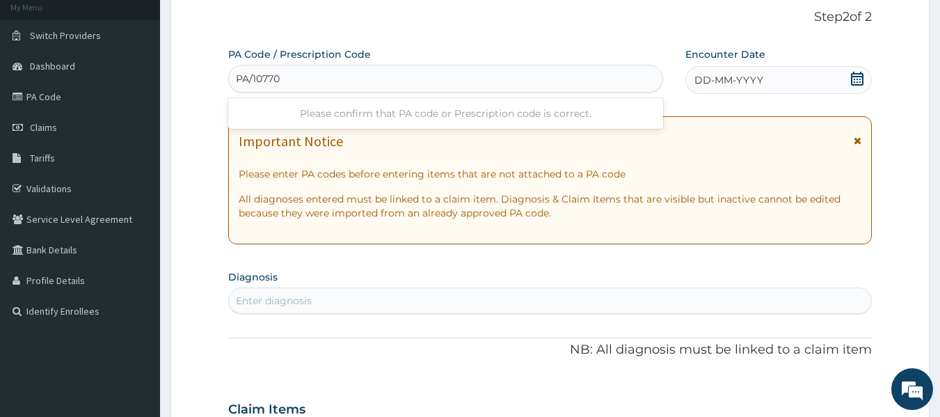
type input "PA/10770C"
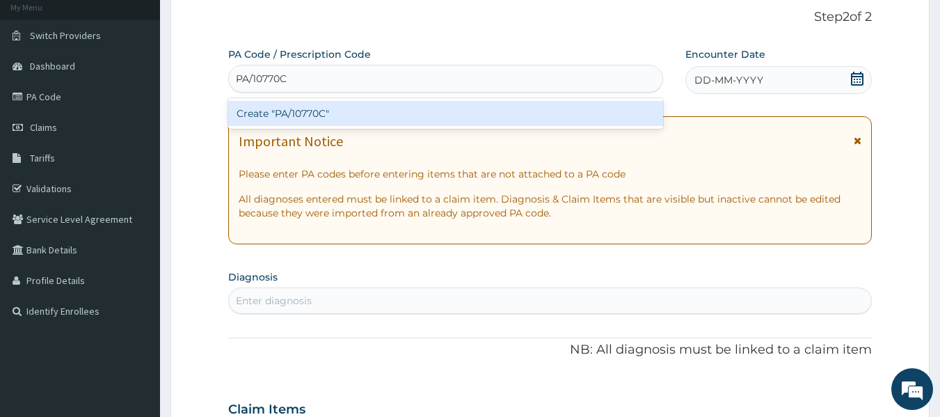
click at [359, 117] on div "Create "PA/10770C"" at bounding box center [445, 113] width 435 height 25
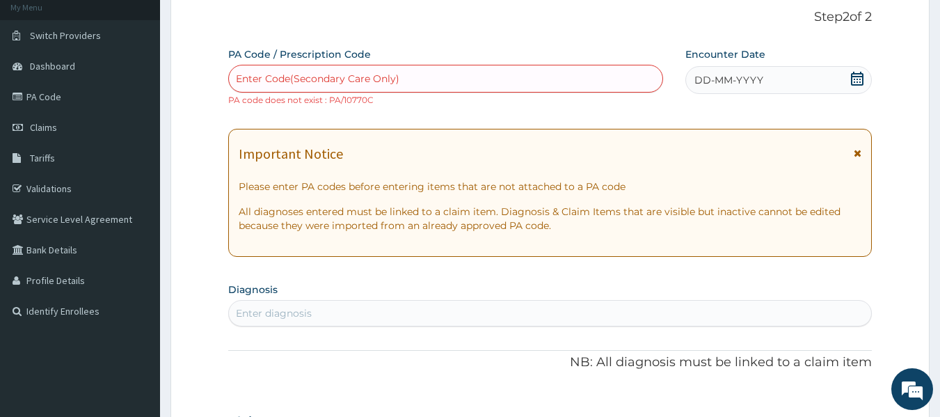
click at [377, 74] on div "Enter Code(Secondary Care Only)" at bounding box center [317, 79] width 163 height 14
drag, startPoint x: 368, startPoint y: 77, endPoint x: 660, endPoint y: 170, distance: 306.7
click at [660, 170] on div "Important Notice Please enter PA codes before entering items that are not attac…" at bounding box center [550, 193] width 644 height 128
click at [410, 72] on div "Enter Code(Secondary Care Only)" at bounding box center [446, 78] width 434 height 22
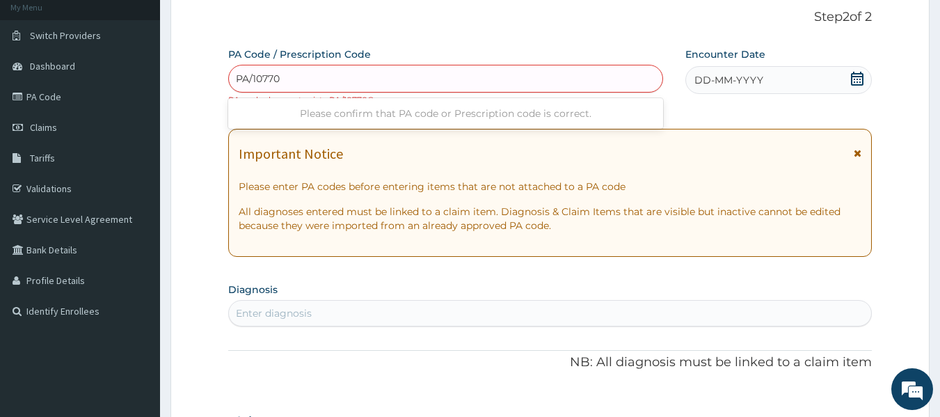
type input "PA/10770C"
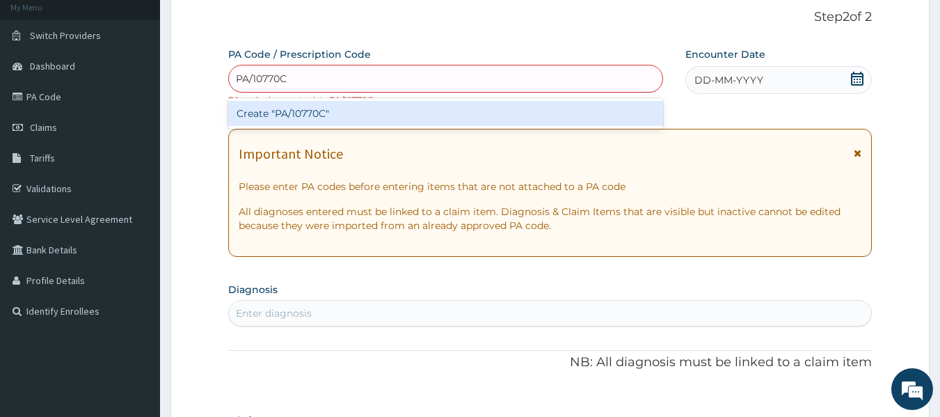
click at [408, 109] on div "Create "PA/10770C"" at bounding box center [445, 113] width 435 height 25
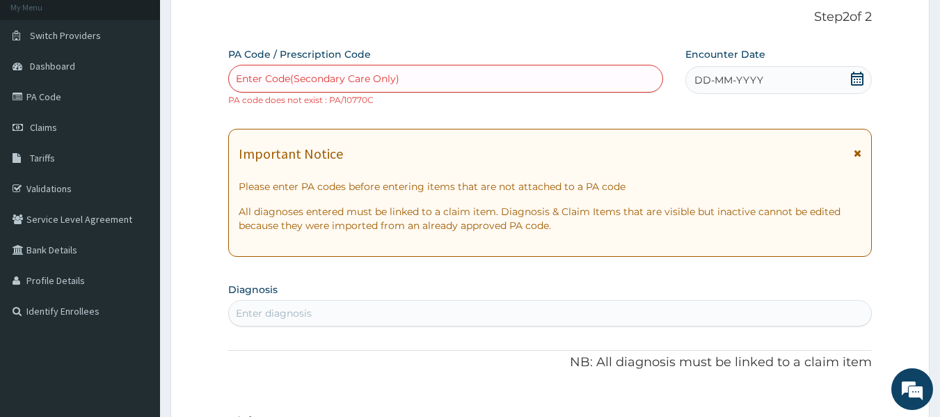
click at [415, 77] on div "Enter Code(Secondary Care Only)" at bounding box center [446, 78] width 434 height 22
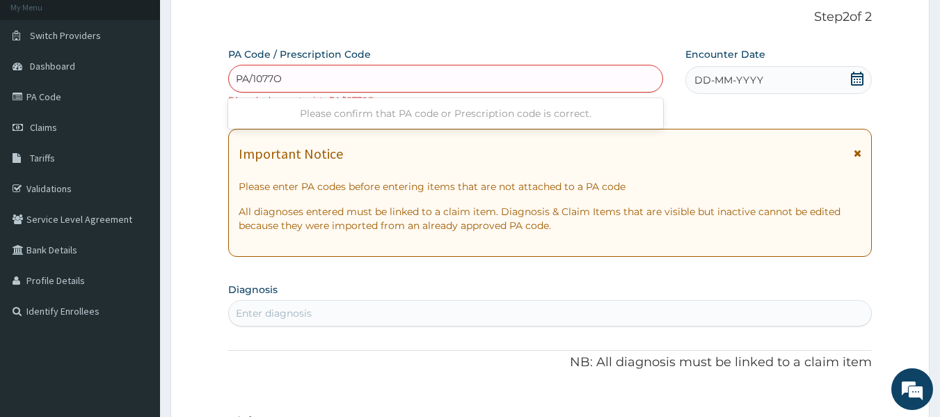
type input "PA/1077OC"
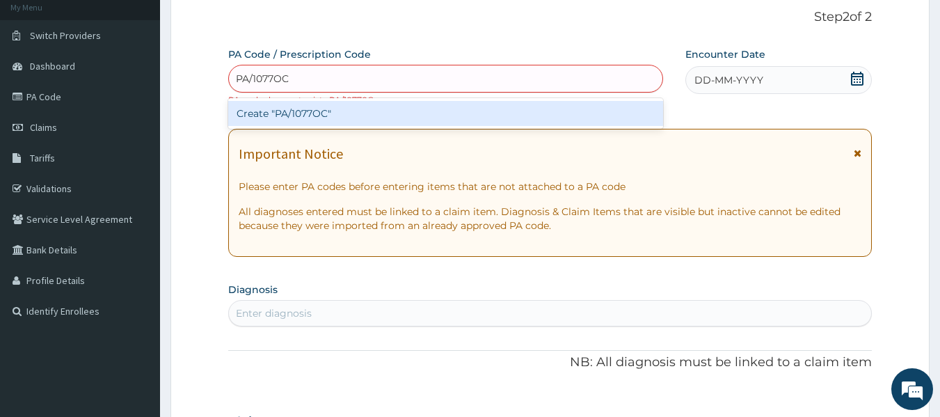
click at [392, 117] on div "Create "PA/1077OC"" at bounding box center [445, 113] width 435 height 25
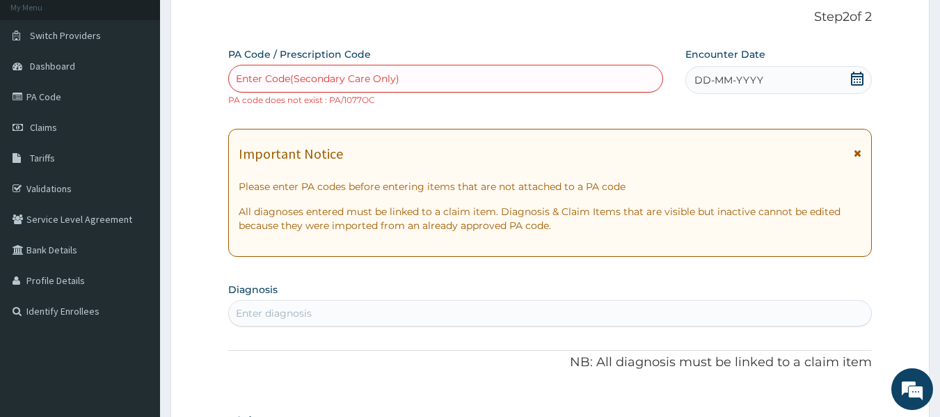
click at [421, 77] on div "Enter Code(Secondary Care Only)" at bounding box center [446, 78] width 434 height 22
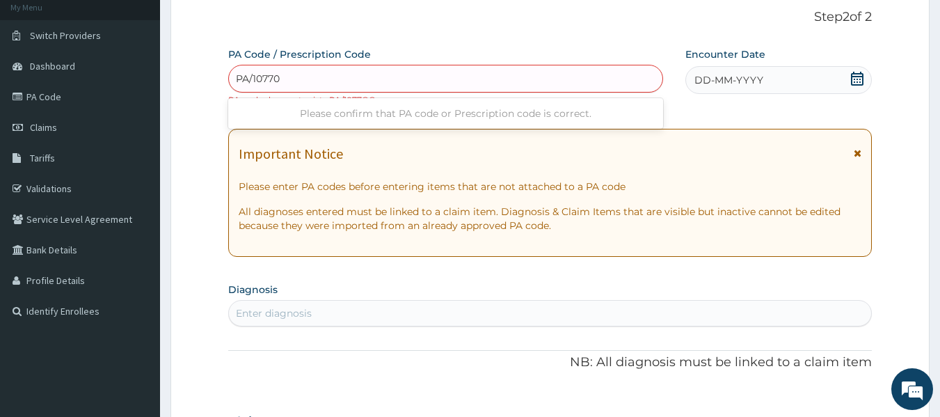
type input "PA/10770C"
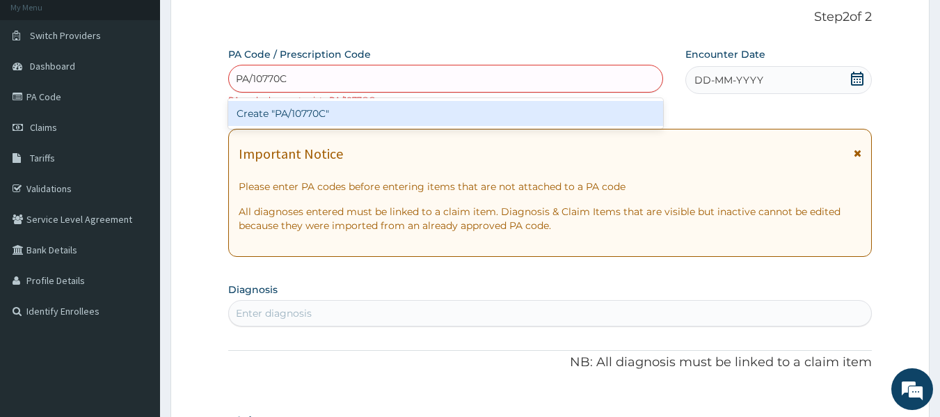
click at [402, 98] on div "Create "PA/10770C"" at bounding box center [445, 113] width 435 height 31
click at [399, 117] on div "Create "PA/10770C"" at bounding box center [445, 113] width 435 height 25
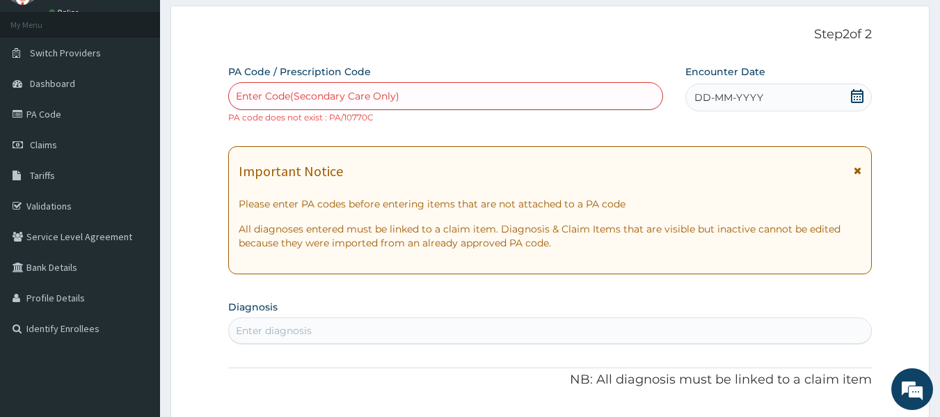
scroll to position [0, 0]
